Goal: Transaction & Acquisition: Purchase product/service

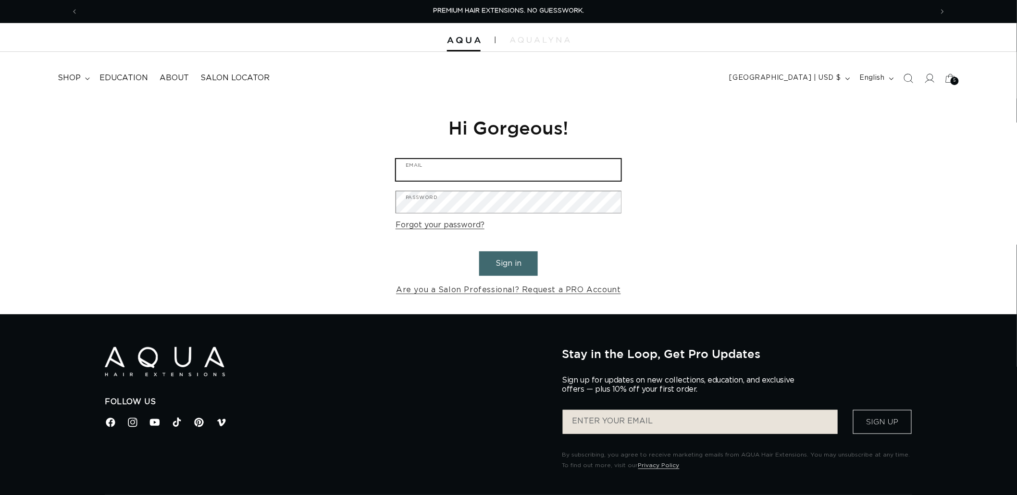
type input "graphics@pabeauty.com"
click at [499, 258] on button "Sign in" at bounding box center [508, 263] width 59 height 25
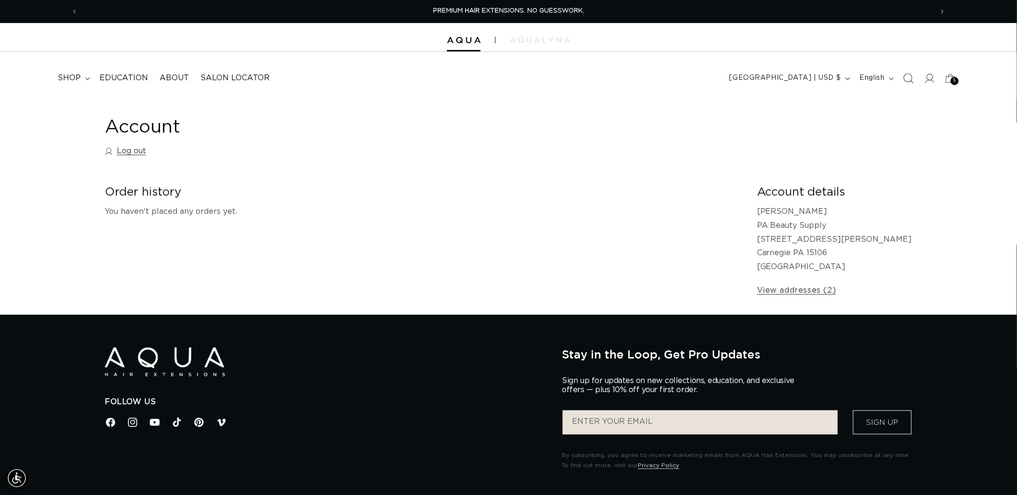
click at [912, 82] on icon "Search" at bounding box center [909, 79] width 10 height 10
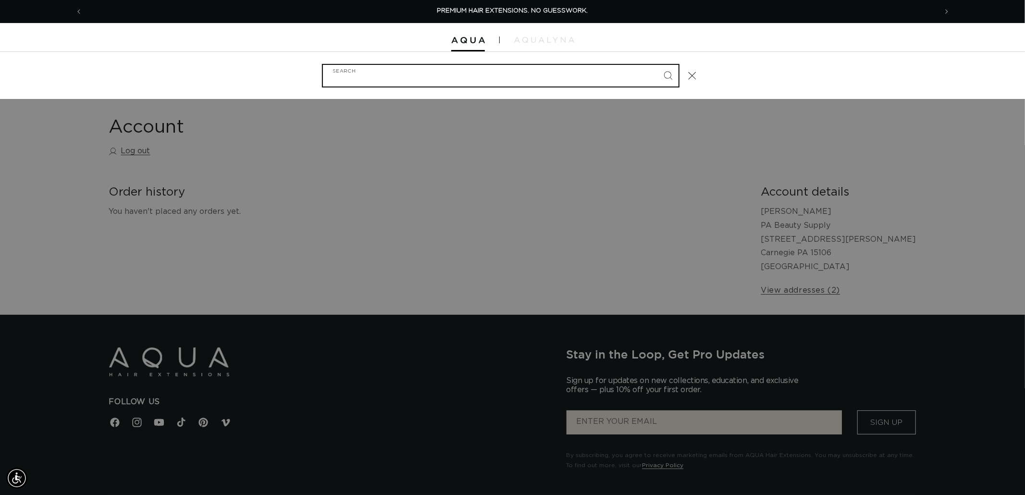
click at [399, 76] on input "Search" at bounding box center [501, 76] width 356 height 22
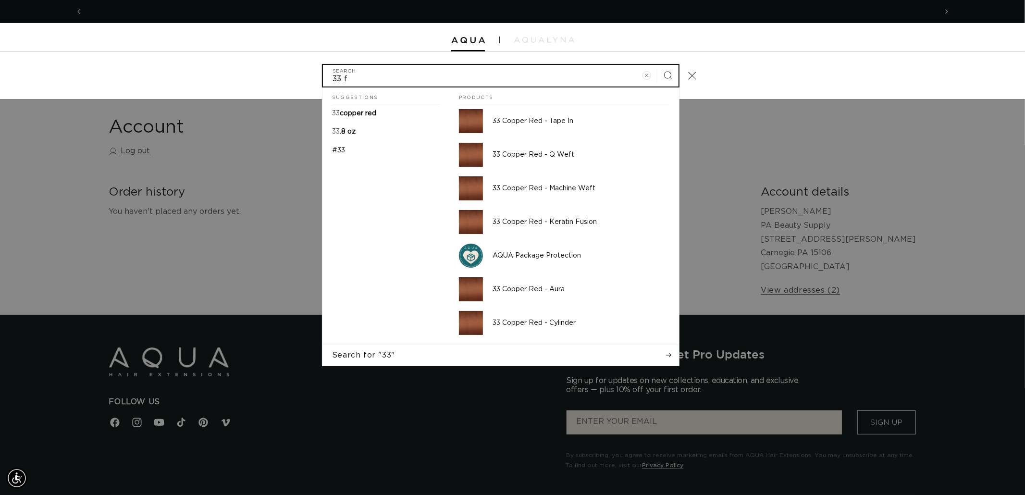
scroll to position [0, 1709]
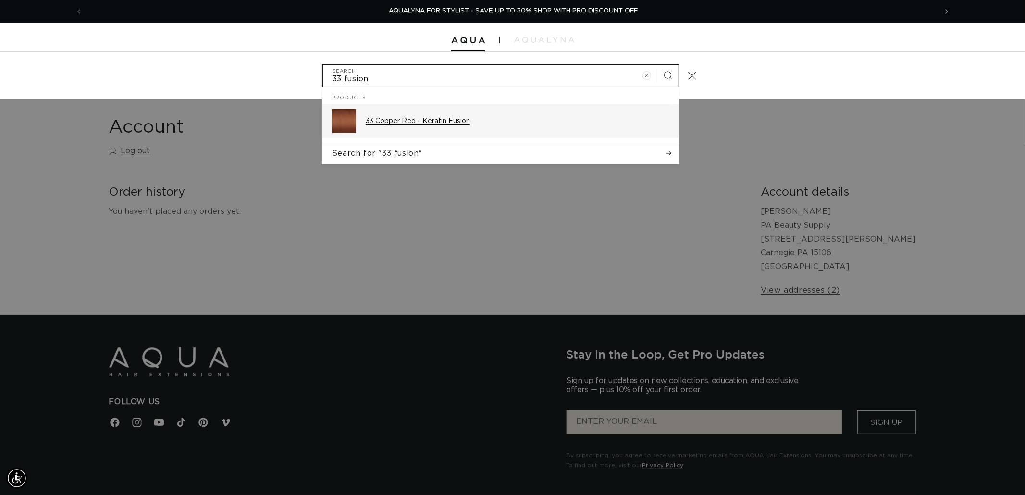
type input "33 fusion"
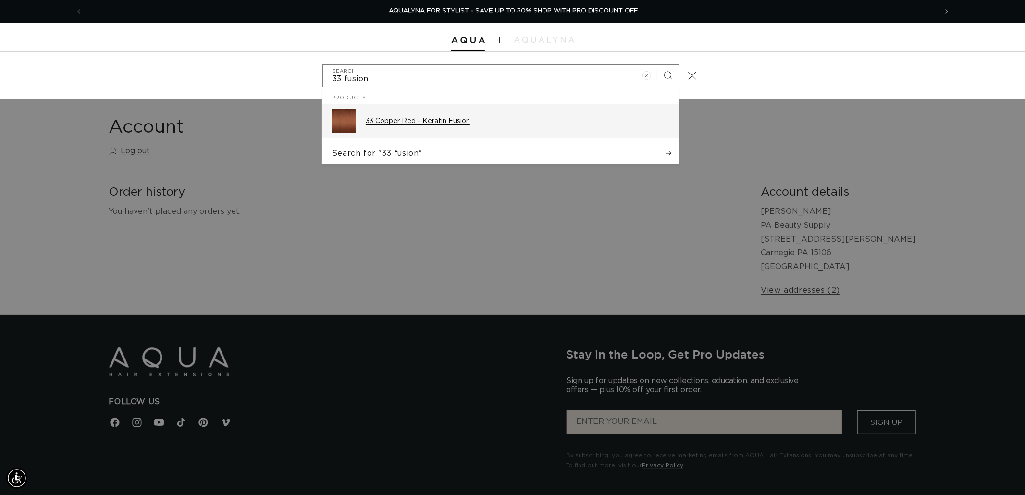
click at [389, 119] on p "33 Copper Red - Keratin Fusion" at bounding box center [518, 121] width 304 height 9
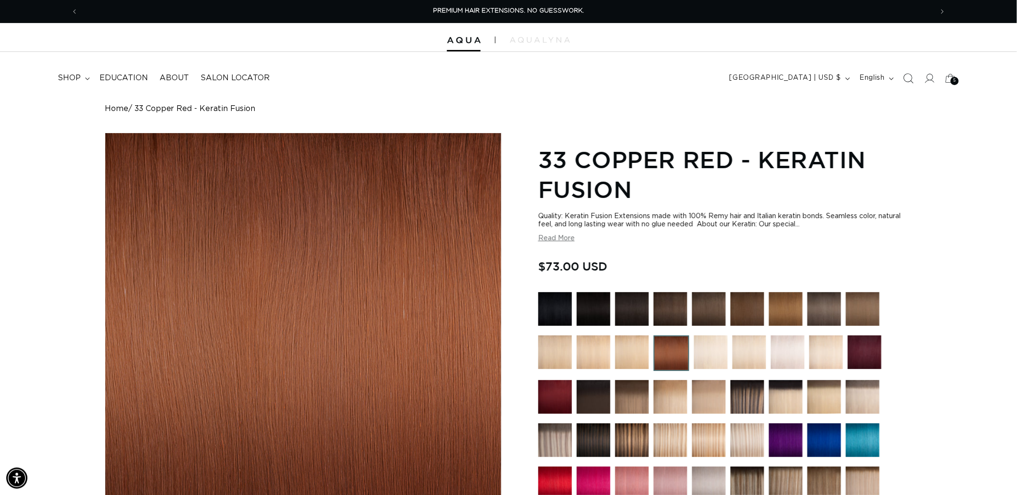
click at [910, 77] on icon "Search" at bounding box center [908, 78] width 10 height 10
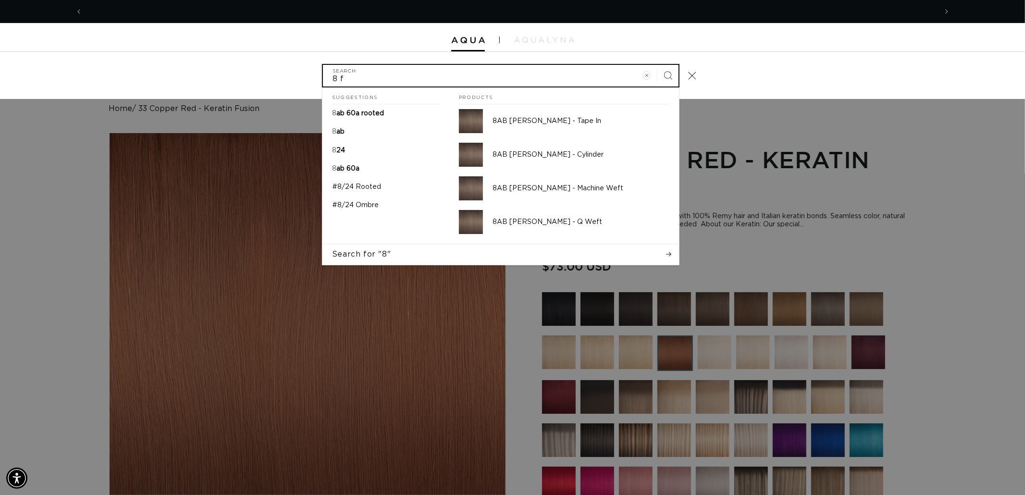
scroll to position [0, 1709]
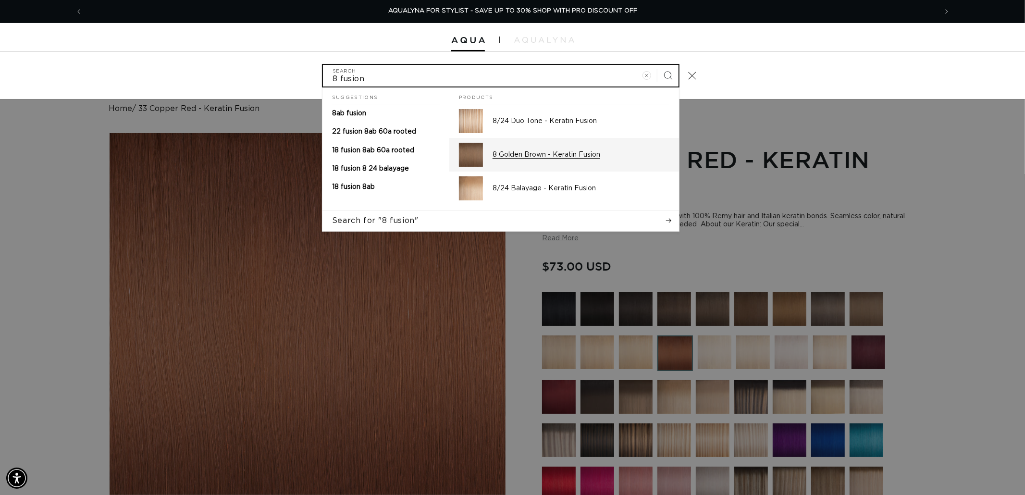
type input "8 fusion"
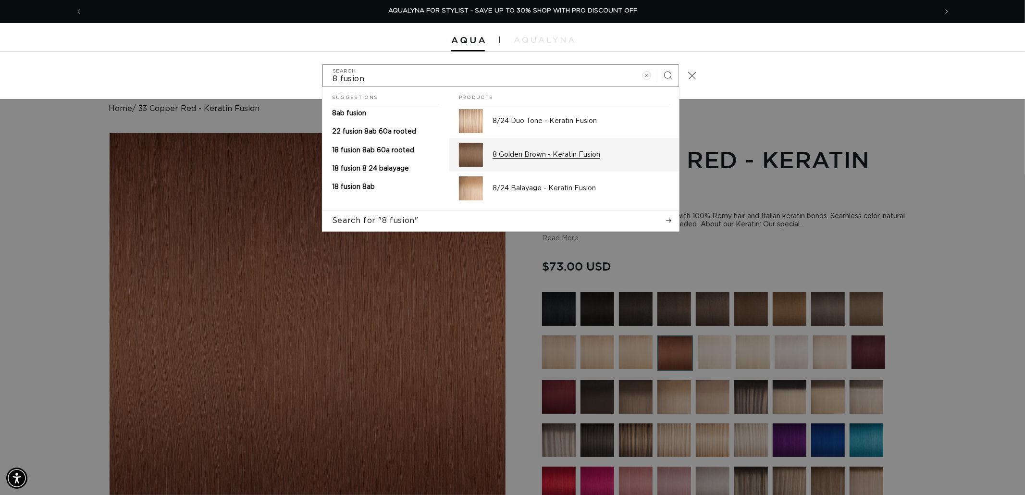
click at [550, 162] on div "8 Golden Brown - Keratin Fusion" at bounding box center [581, 155] width 177 height 24
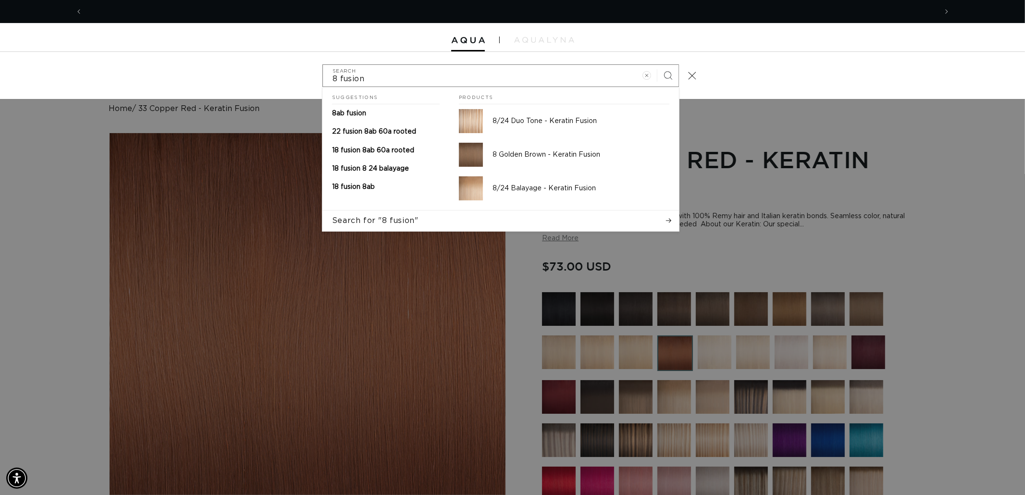
scroll to position [0, 0]
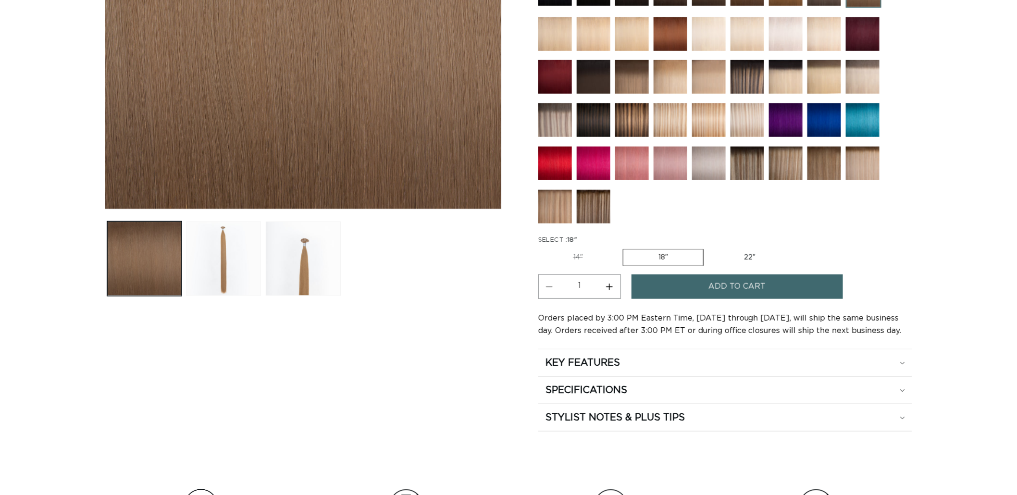
click at [585, 251] on label "14" Variant sold out or unavailable" at bounding box center [578, 257] width 80 height 16
click at [541, 248] on input "14" Variant sold out or unavailable" at bounding box center [541, 247] width 0 height 0
radio input "true"
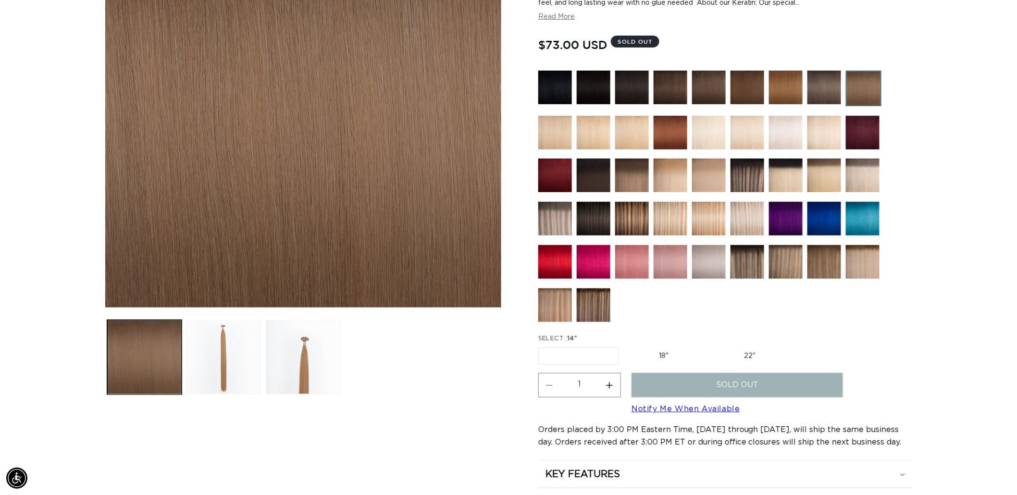
scroll to position [213, 0]
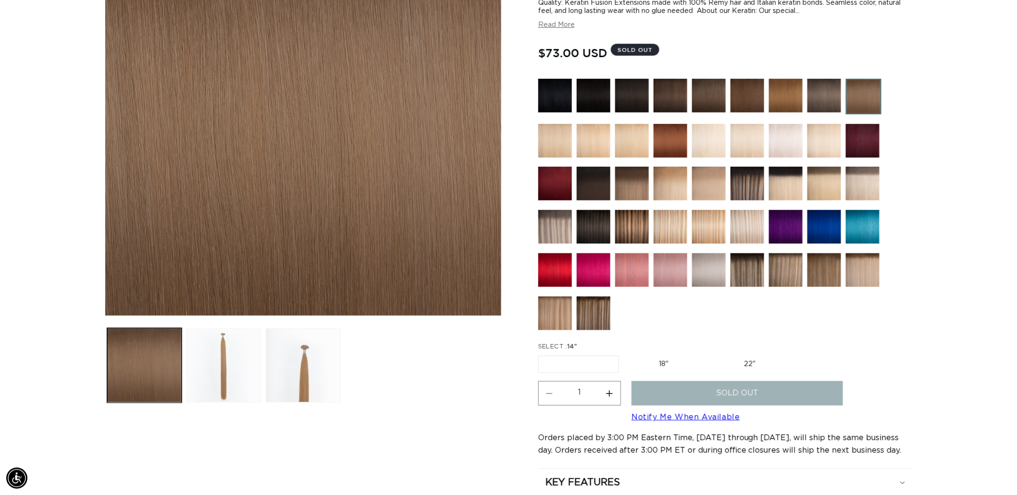
click at [671, 359] on label "18" Variant sold out or unavailable" at bounding box center [664, 364] width 80 height 16
click at [624, 354] on input "18" Variant sold out or unavailable" at bounding box center [624, 354] width 0 height 0
radio input "true"
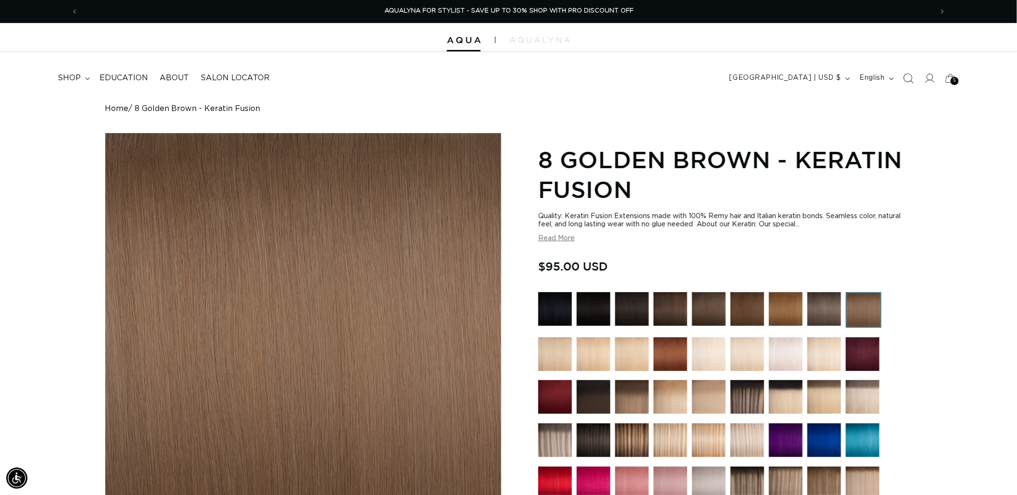
click at [910, 76] on icon "Search" at bounding box center [908, 78] width 10 height 10
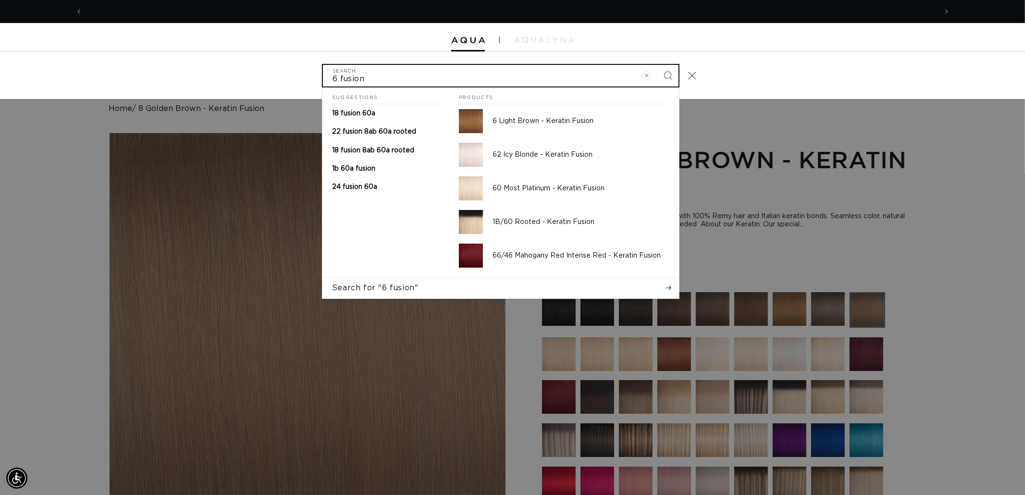
scroll to position [0, 854]
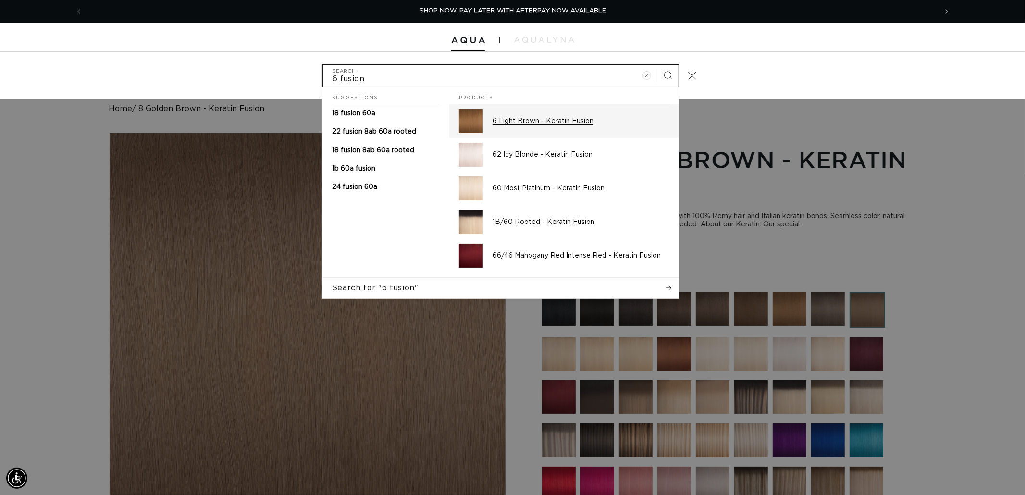
type input "6 fusion"
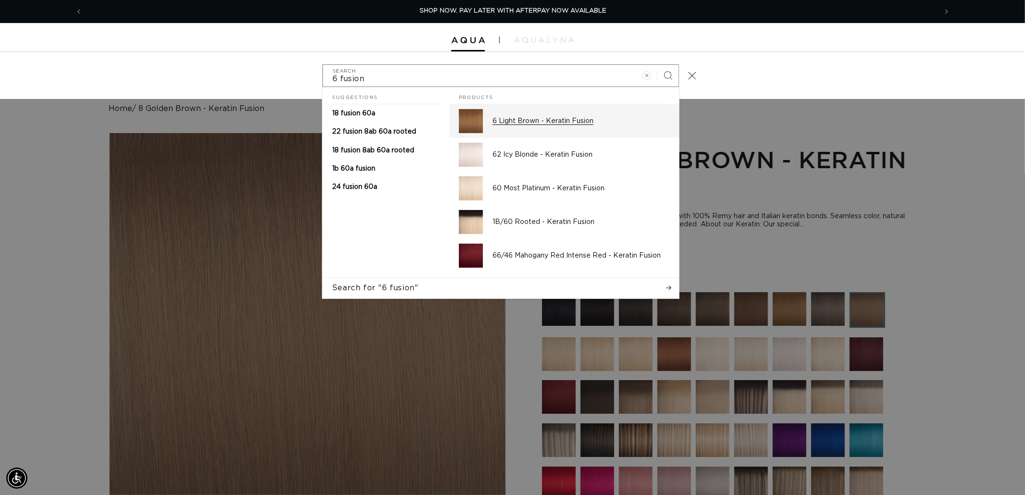
click at [548, 120] on p "6 Light Brown - Keratin Fusion" at bounding box center [581, 121] width 177 height 9
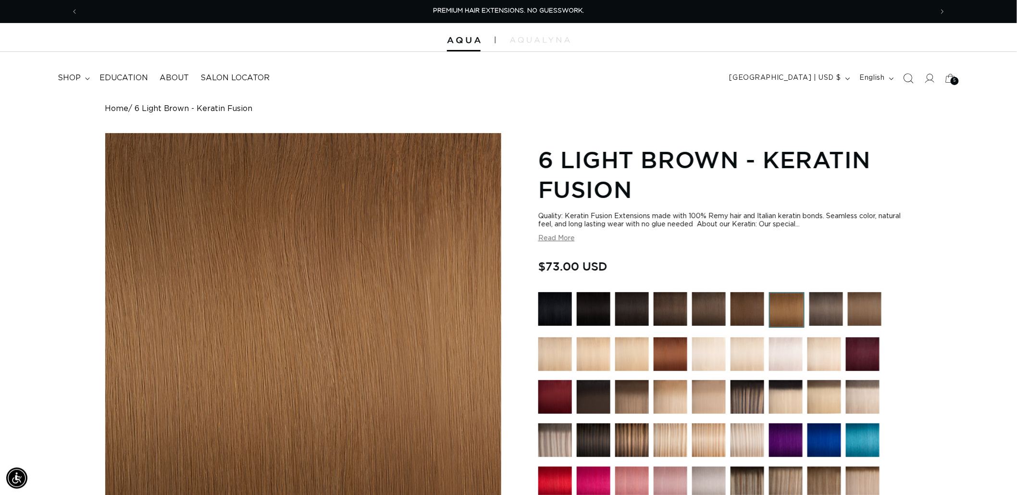
click at [913, 82] on icon "Search" at bounding box center [909, 79] width 10 height 10
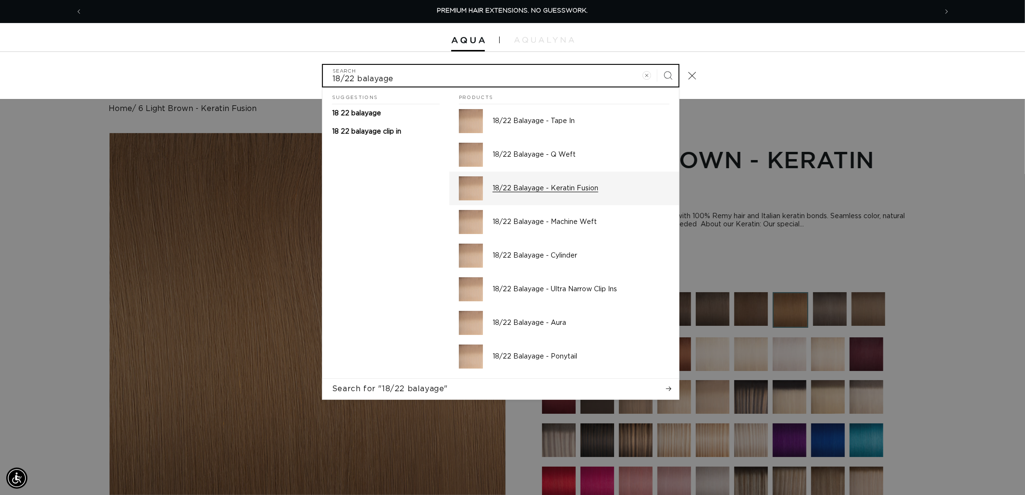
type input "18/22 balayage"
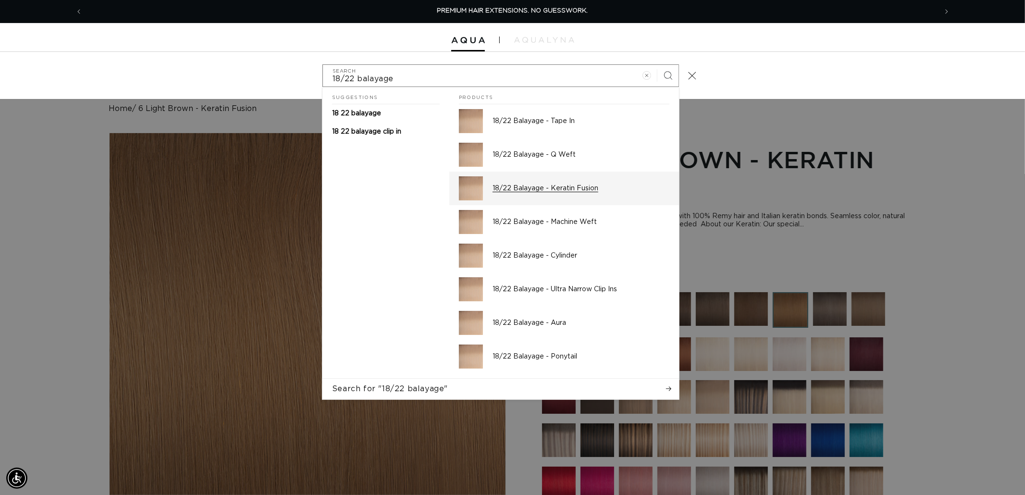
click at [514, 195] on div "18/22 Balayage - Keratin Fusion" at bounding box center [581, 188] width 177 height 24
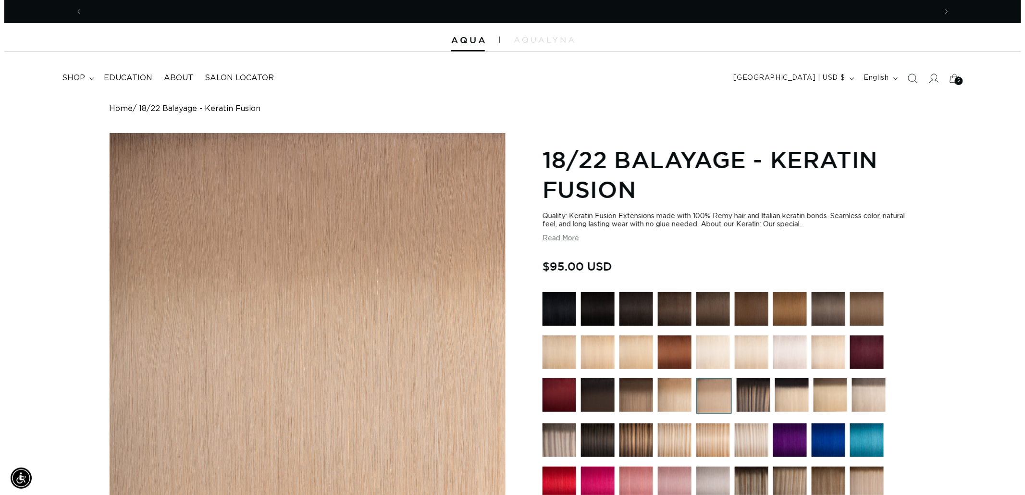
scroll to position [0, 854]
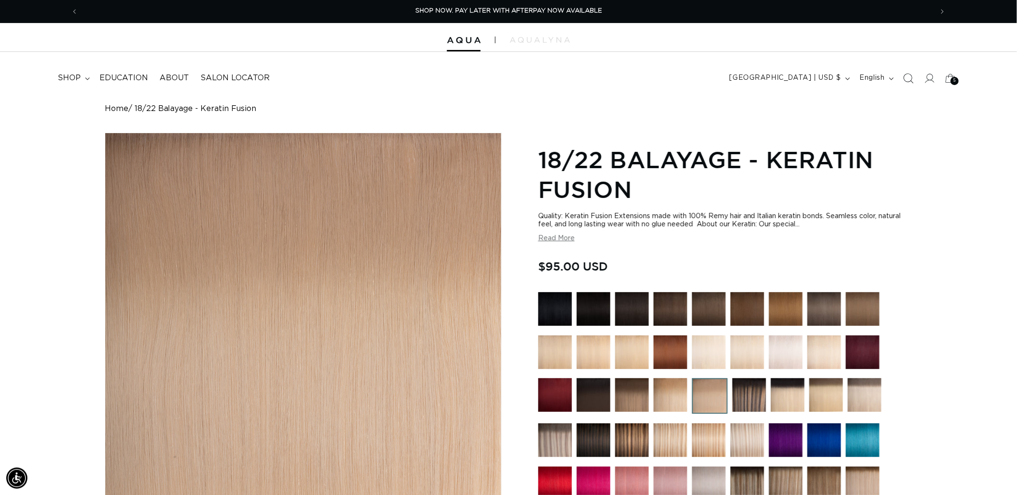
click at [905, 74] on icon "Search" at bounding box center [908, 78] width 10 height 10
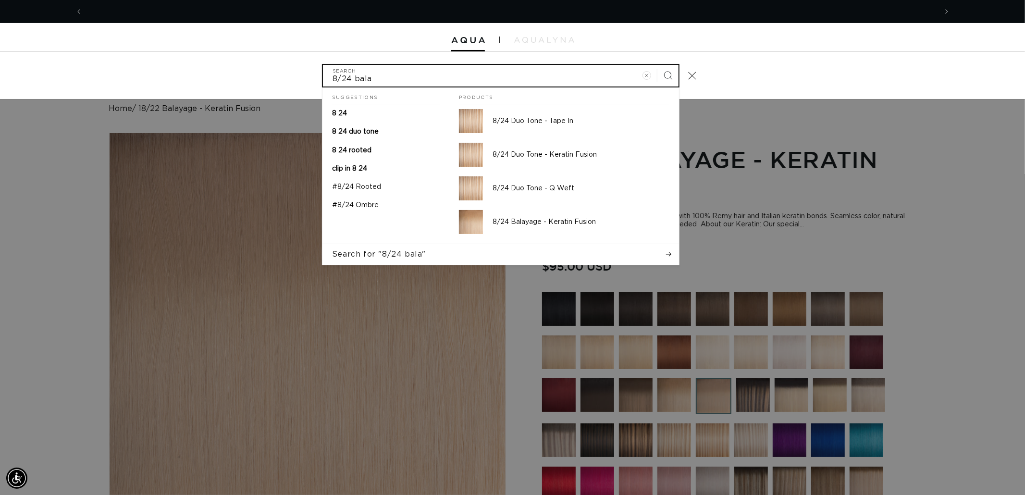
scroll to position [0, 0]
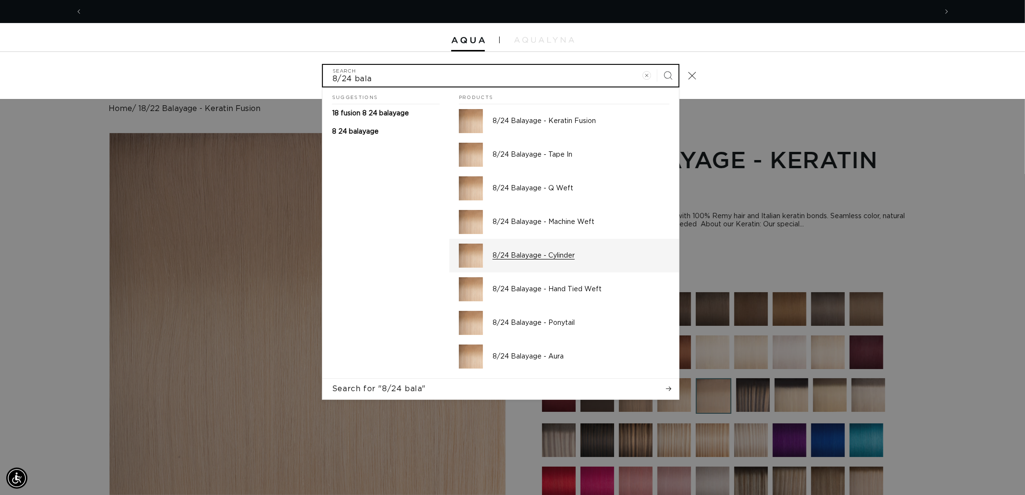
type input "8/24 bala"
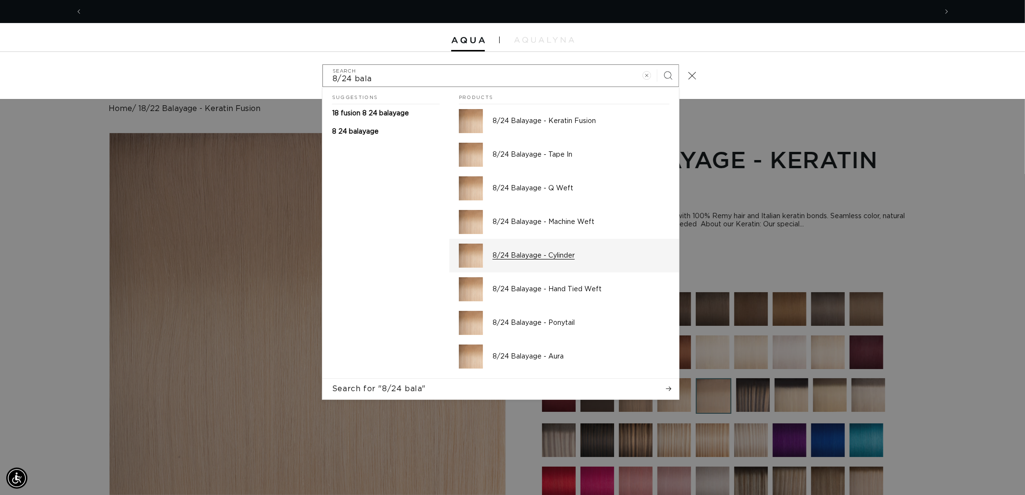
drag, startPoint x: 552, startPoint y: 257, endPoint x: 574, endPoint y: 251, distance: 22.7
click at [552, 257] on p "8/24 Balayage - Cylinder" at bounding box center [581, 255] width 177 height 9
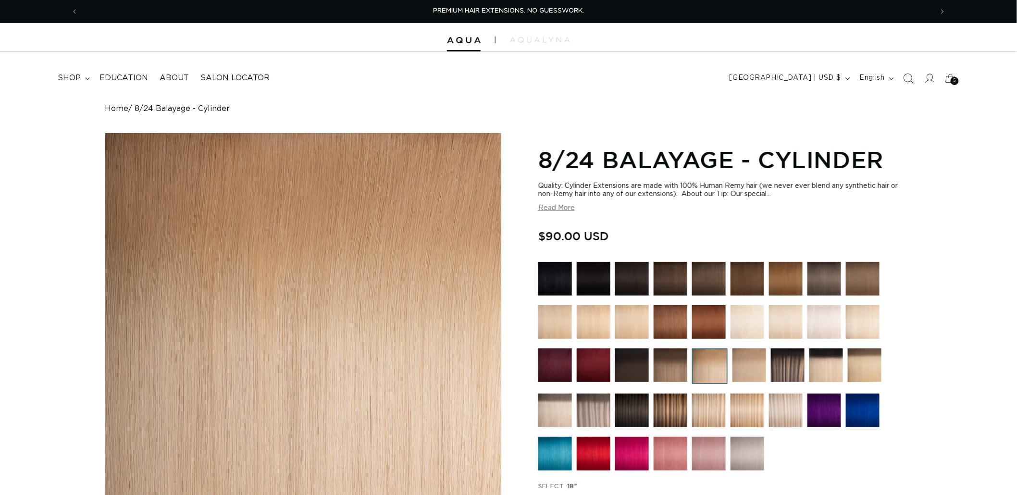
click at [913, 82] on icon "Search" at bounding box center [909, 79] width 10 height 10
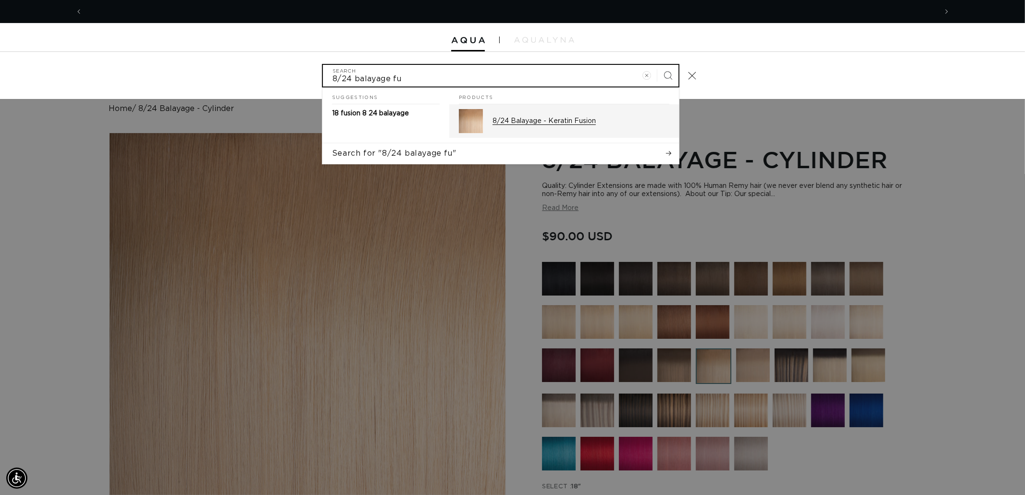
scroll to position [0, 854]
type input "8/24 balayage fu"
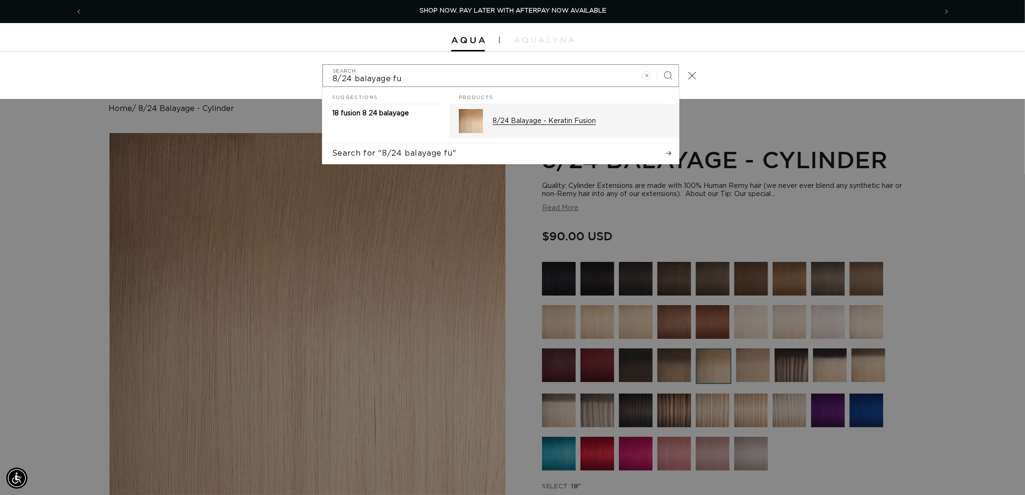
click at [540, 121] on p "8/24 Balayage - Keratin Fusion" at bounding box center [581, 121] width 177 height 9
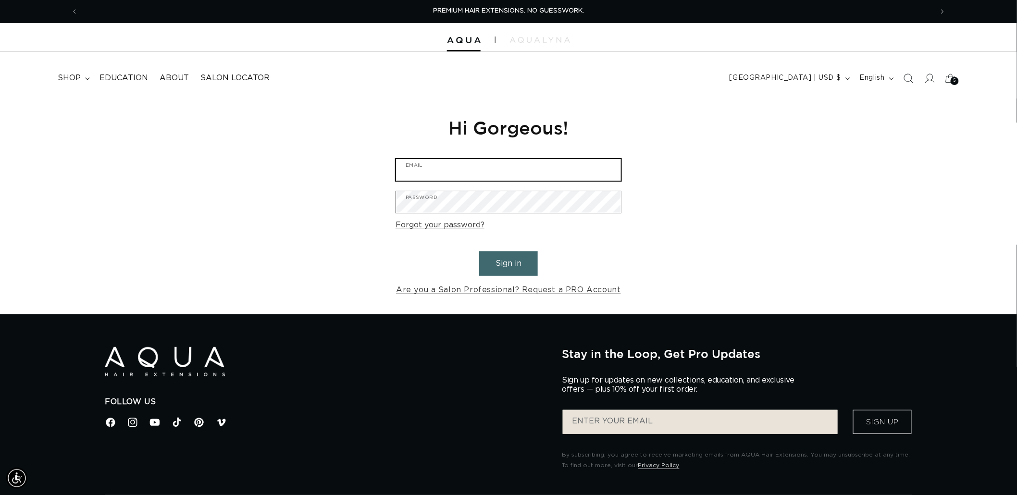
type input "[EMAIL_ADDRESS][DOMAIN_NAME]"
click at [510, 261] on button "Sign in" at bounding box center [508, 263] width 59 height 25
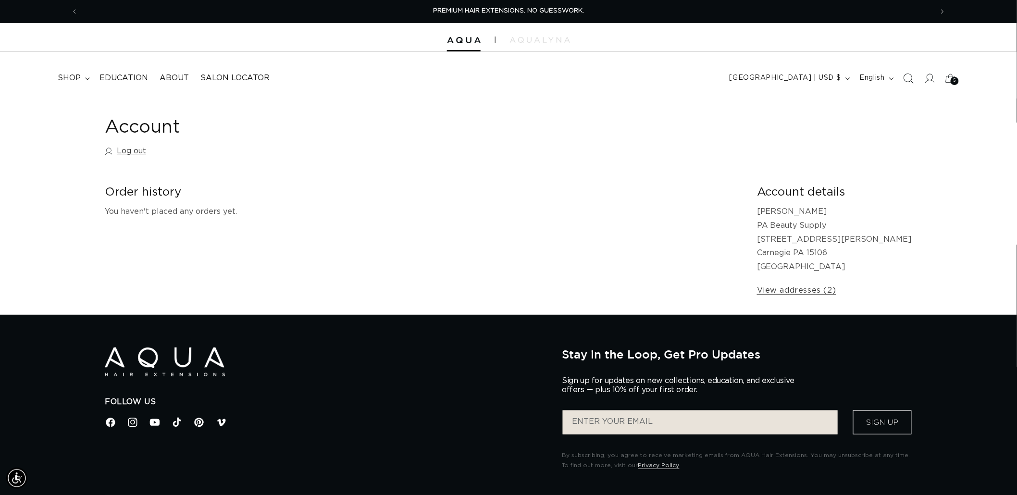
click at [911, 77] on icon "Search" at bounding box center [908, 78] width 10 height 10
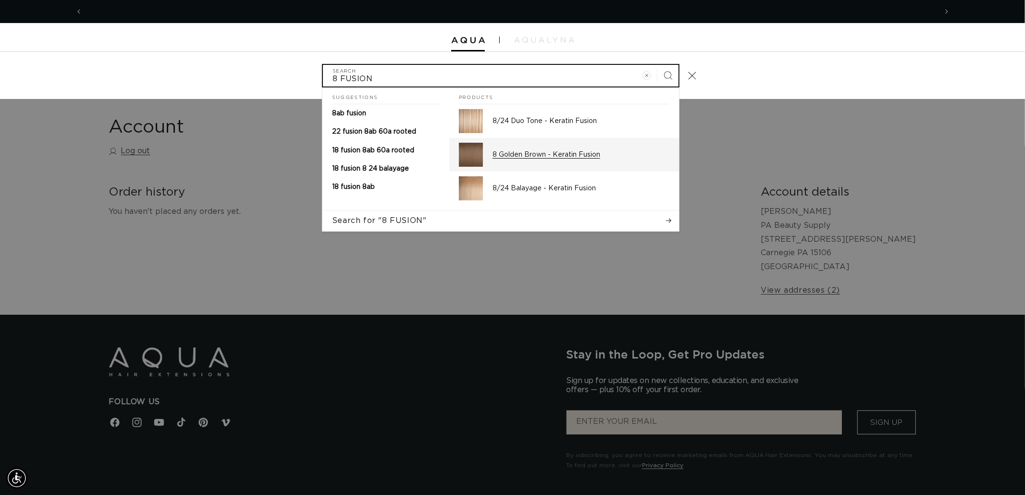
scroll to position [0, 1709]
type input "8 FUSION"
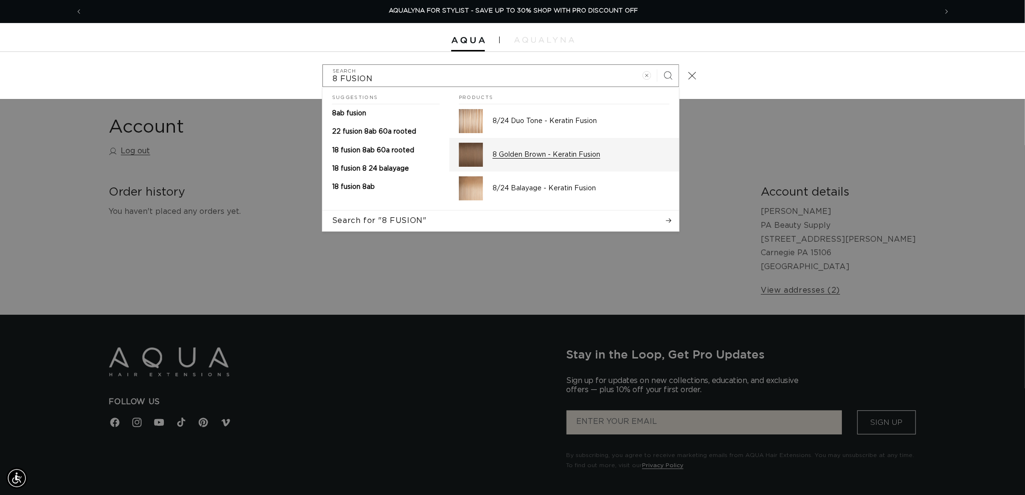
click at [544, 159] on p "8 Golden Brown - Keratin Fusion" at bounding box center [581, 154] width 177 height 9
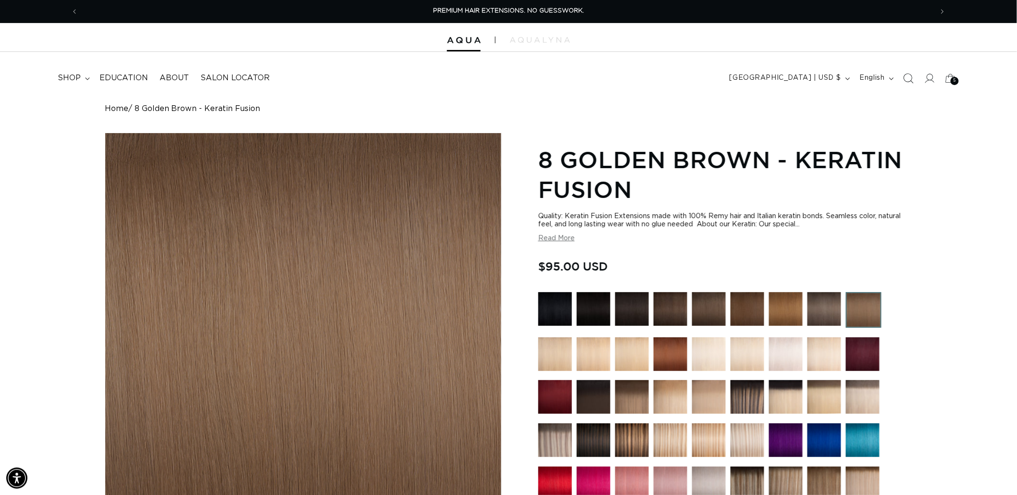
click at [909, 78] on icon "Search" at bounding box center [908, 78] width 10 height 10
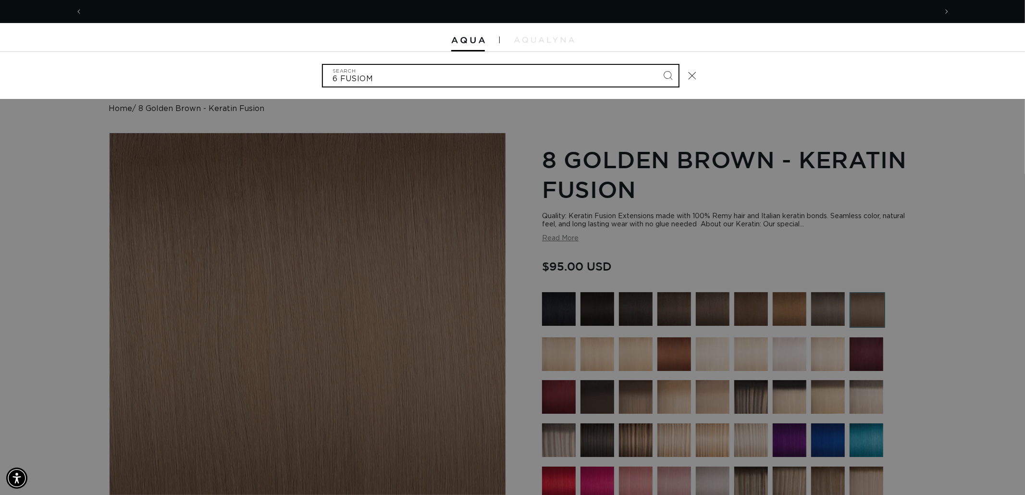
scroll to position [0, 854]
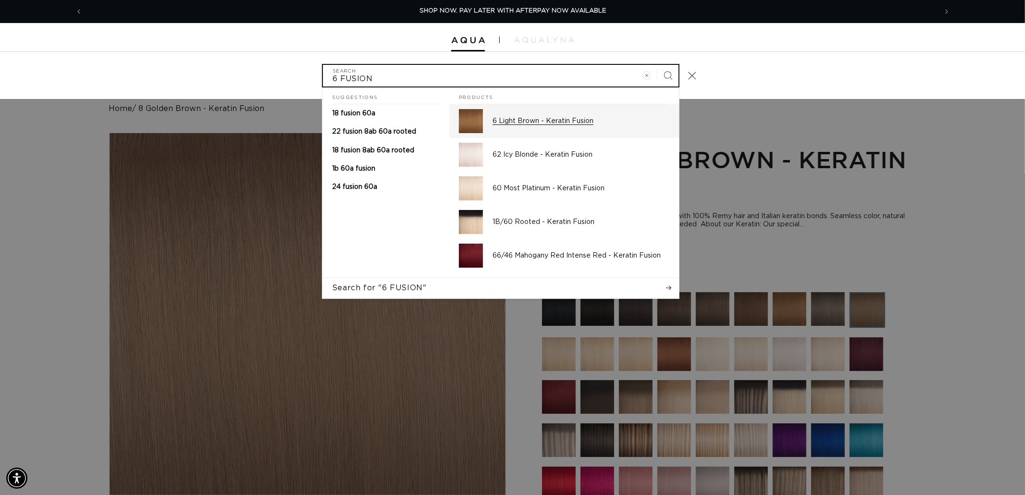
type input "6 FUSION"
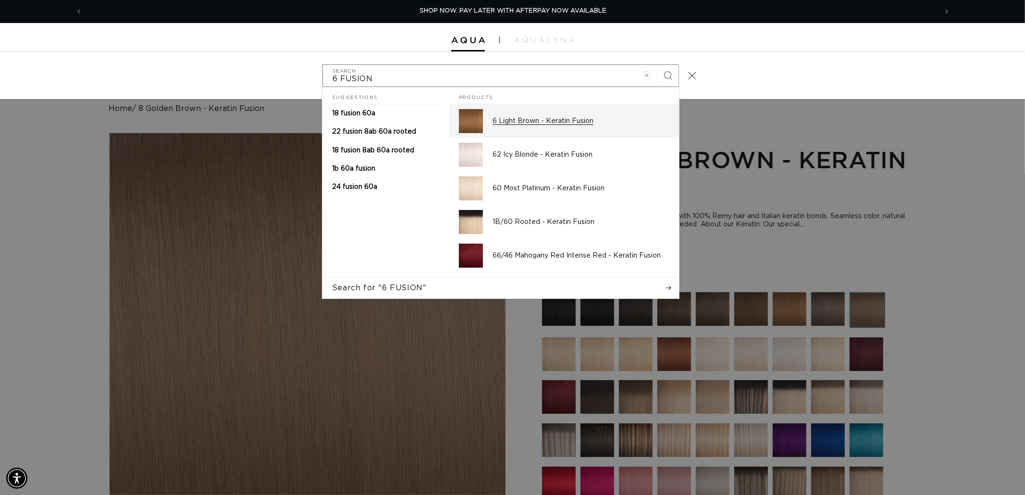
click at [523, 127] on div "6 Light Brown - Keratin Fusion" at bounding box center [581, 121] width 177 height 24
